Goal: Find specific page/section

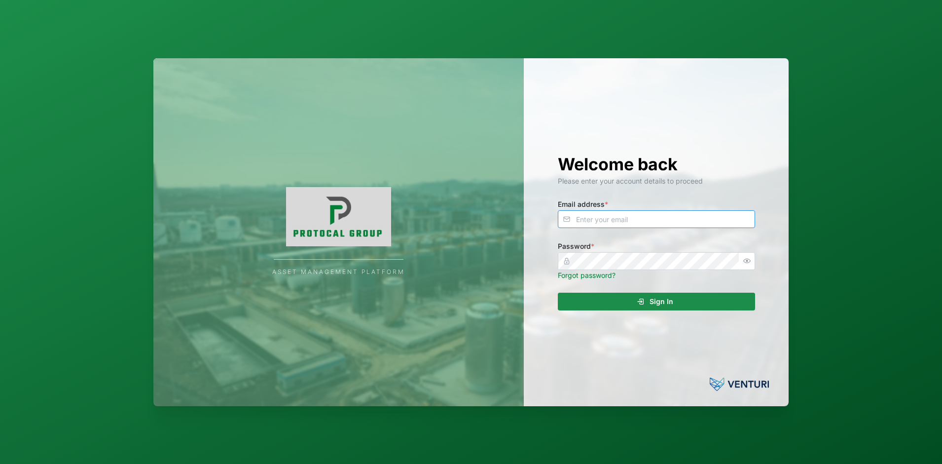
click at [604, 223] on input "Email address *" at bounding box center [656, 219] width 197 height 18
type input "[EMAIL_ADDRESS][DOMAIN_NAME]"
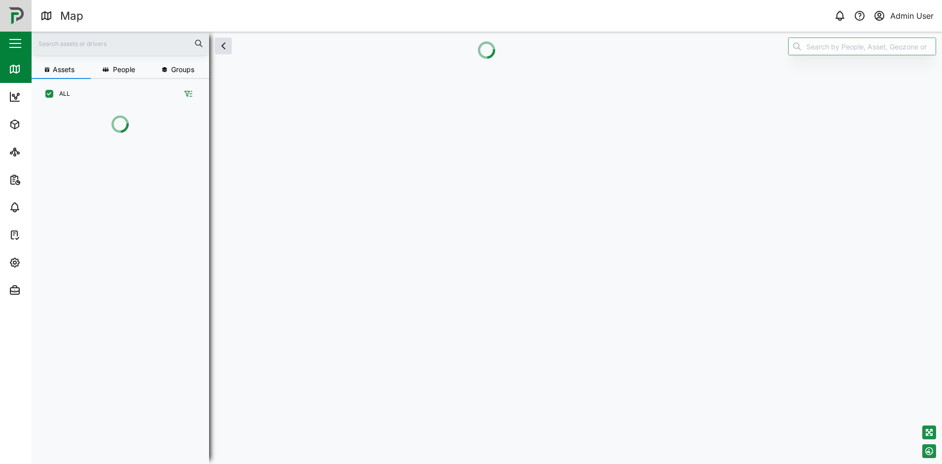
scroll to position [8, 8]
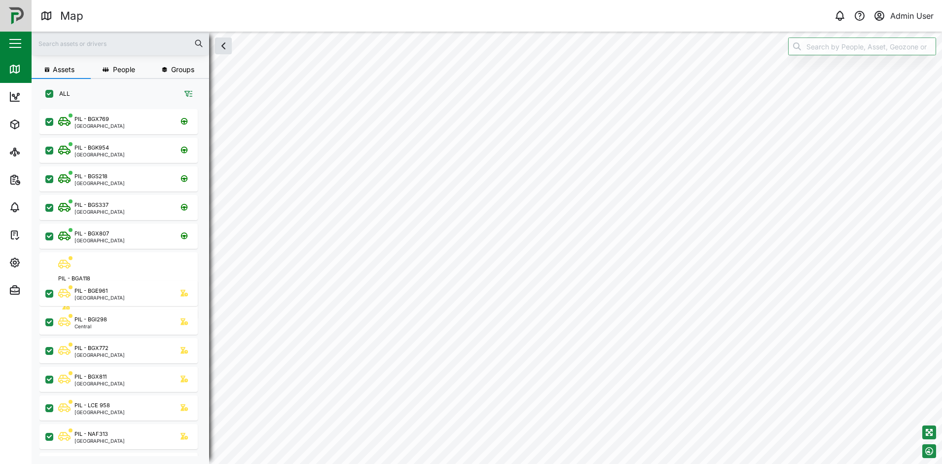
click at [133, 39] on input "text" at bounding box center [121, 43] width 166 height 15
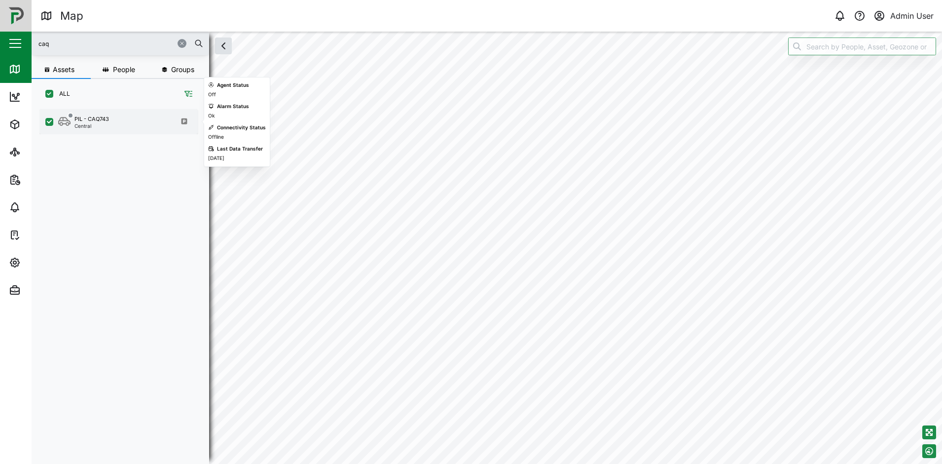
click at [108, 114] on div "PIL - CAQ743 Central" at bounding box center [118, 121] width 158 height 25
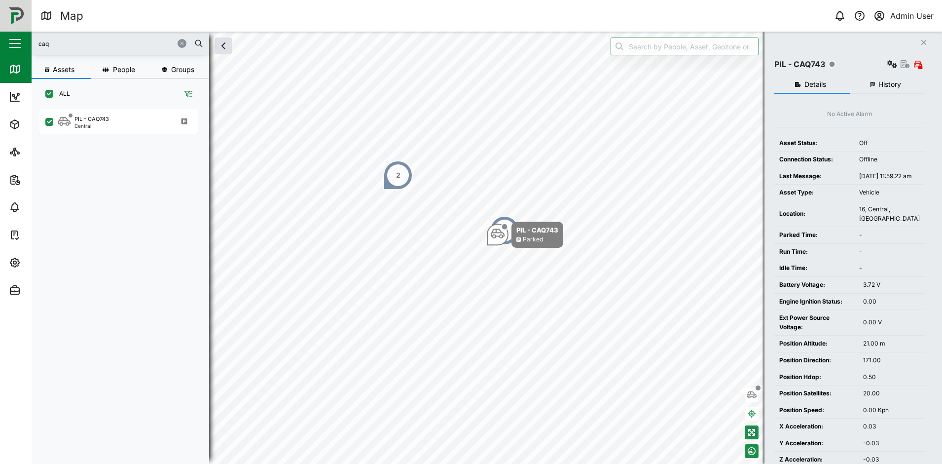
drag, startPoint x: 91, startPoint y: 46, endPoint x: 37, endPoint y: 46, distance: 54.3
click at [37, 46] on div "caq" at bounding box center [121, 44] width 178 height 24
type input "v"
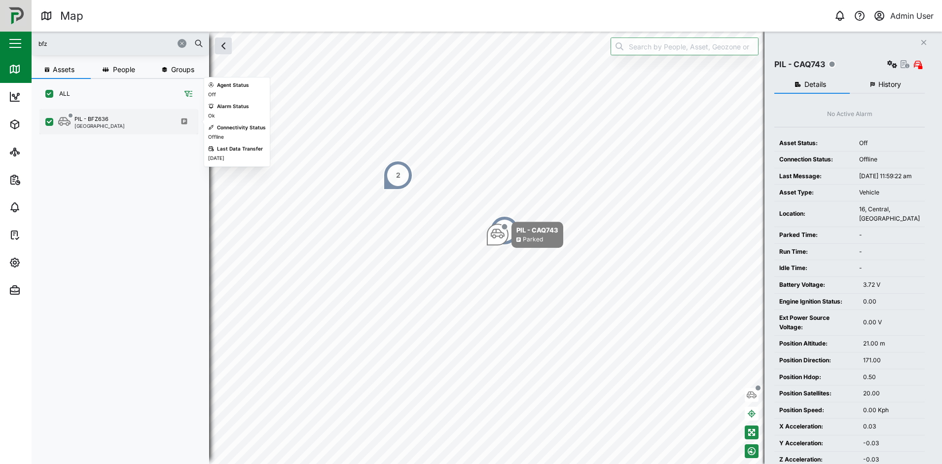
click at [150, 123] on div "PIL - BFZ636 [GEOGRAPHIC_DATA]" at bounding box center [125, 121] width 134 height 13
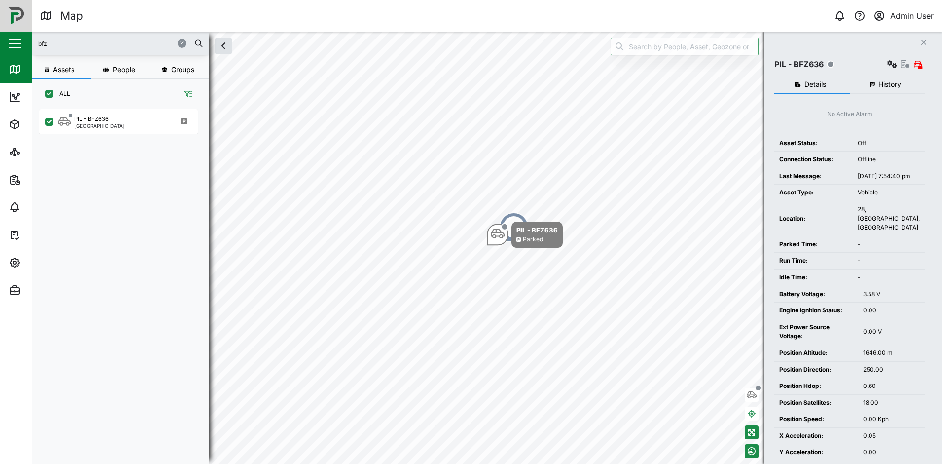
drag, startPoint x: 108, startPoint y: 47, endPoint x: 29, endPoint y: 47, distance: 79.0
click at [29, 47] on div "Map 0 Admin User Close Map Dashboard Assets ATS Camera Generator Personnel Powe…" at bounding box center [471, 232] width 942 height 464
type input "bcc"
